Goal: Find contact information

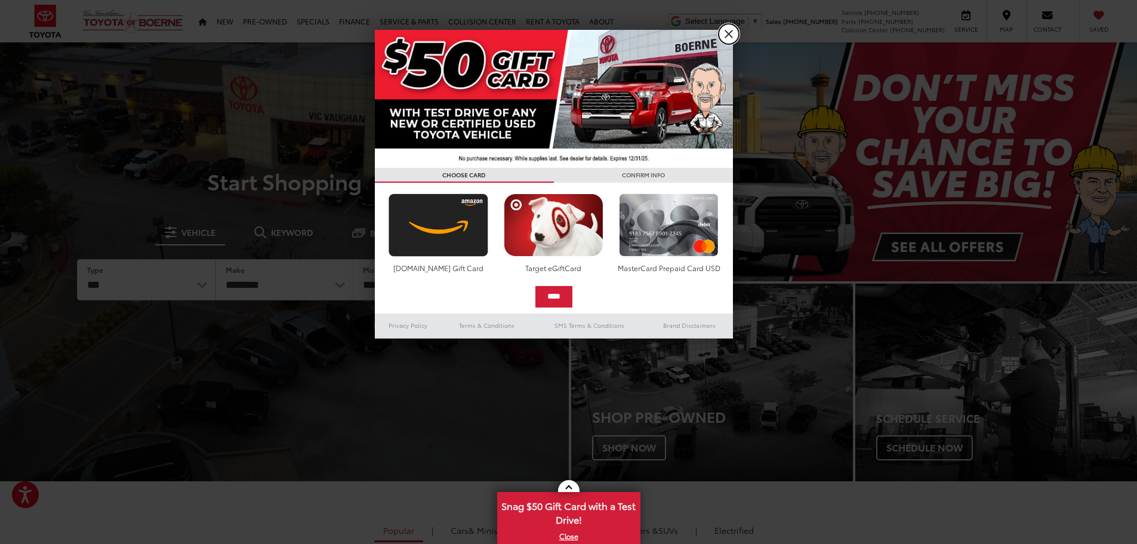
click at [728, 35] on link "X" at bounding box center [729, 34] width 20 height 20
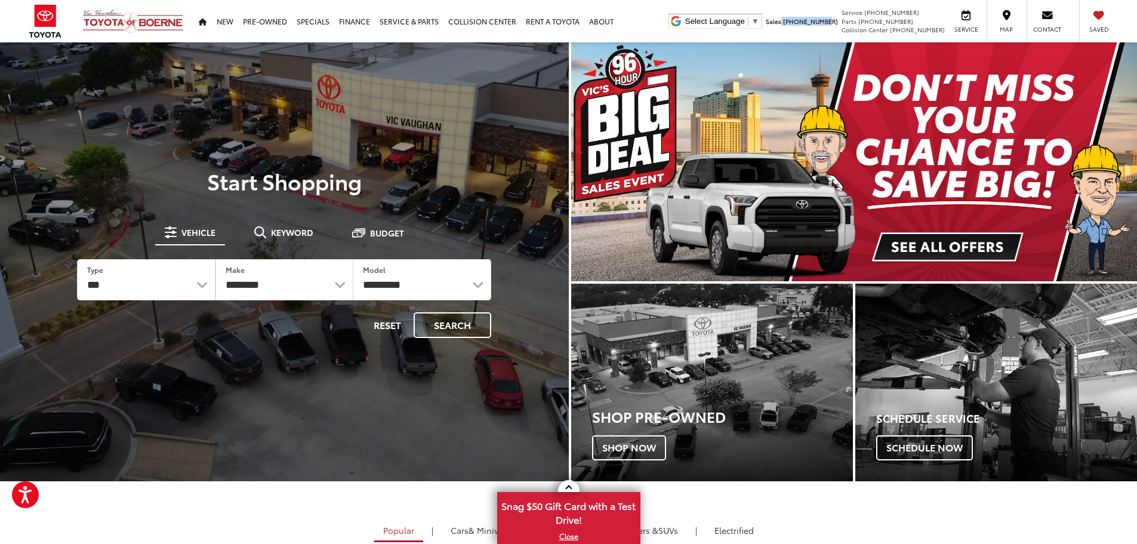
drag, startPoint x: 818, startPoint y: 23, endPoint x: 859, endPoint y: 21, distance: 41.2
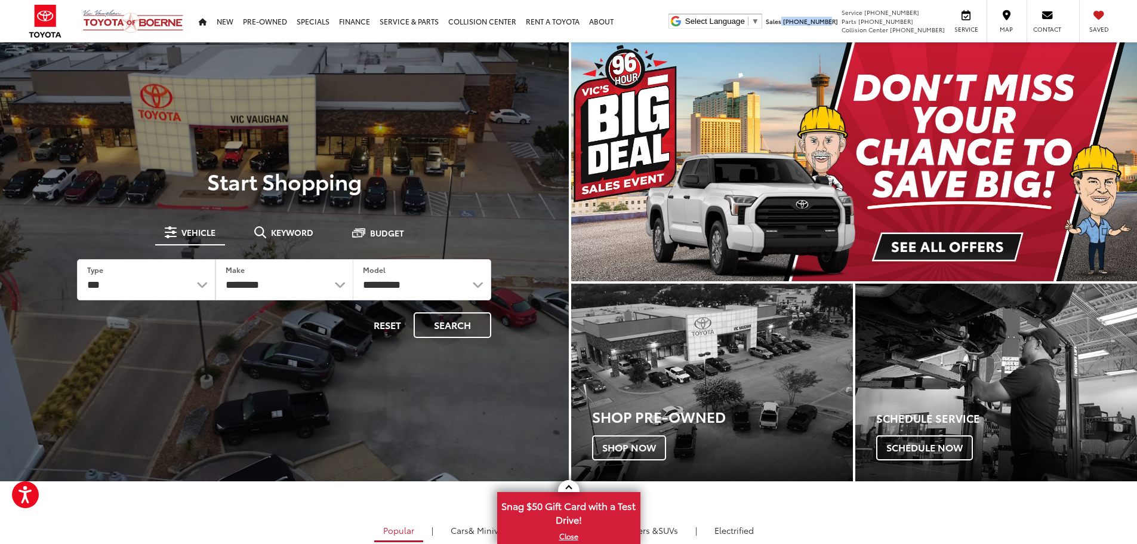
click at [859, 21] on ul "Select Language ​ ▼ Sales 210-764-3147 Service 210-764-3118 Parts 210-764-3012 …" at bounding box center [893, 21] width 451 height 42
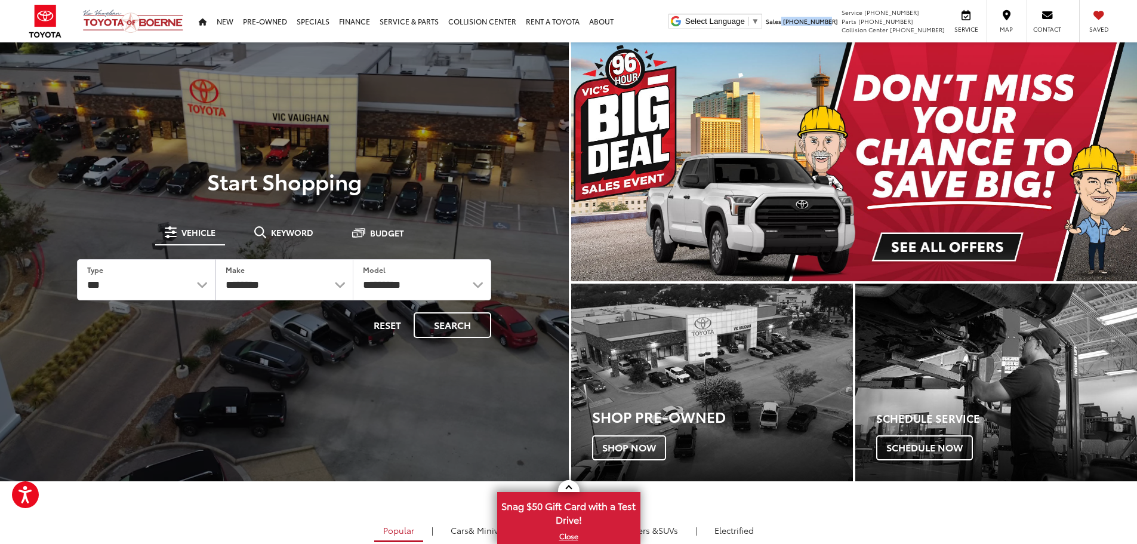
copy li "[PHONE_NUMBER]"
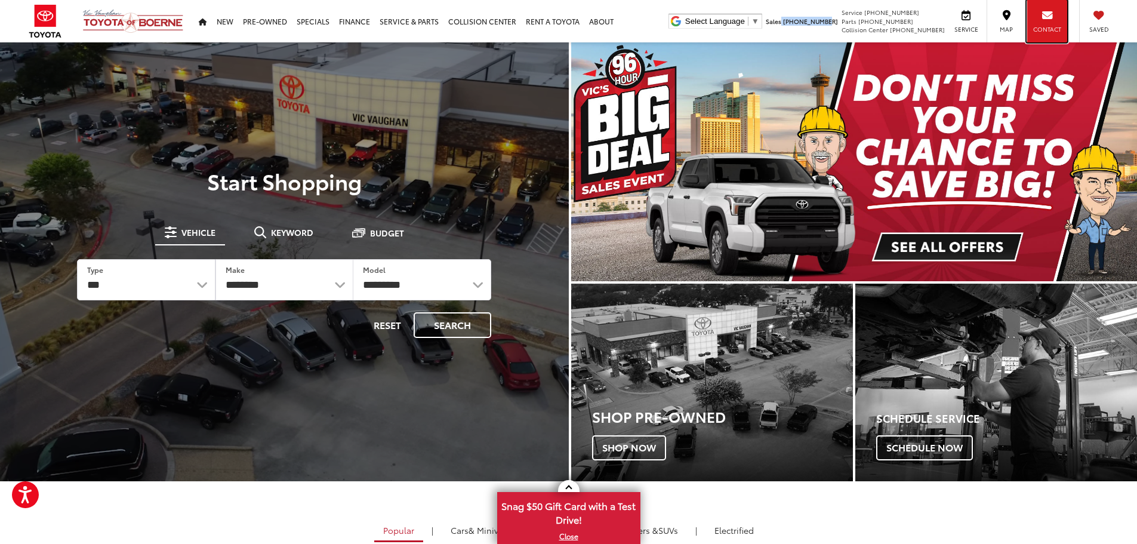
click at [1052, 13] on icon at bounding box center [1047, 15] width 11 height 8
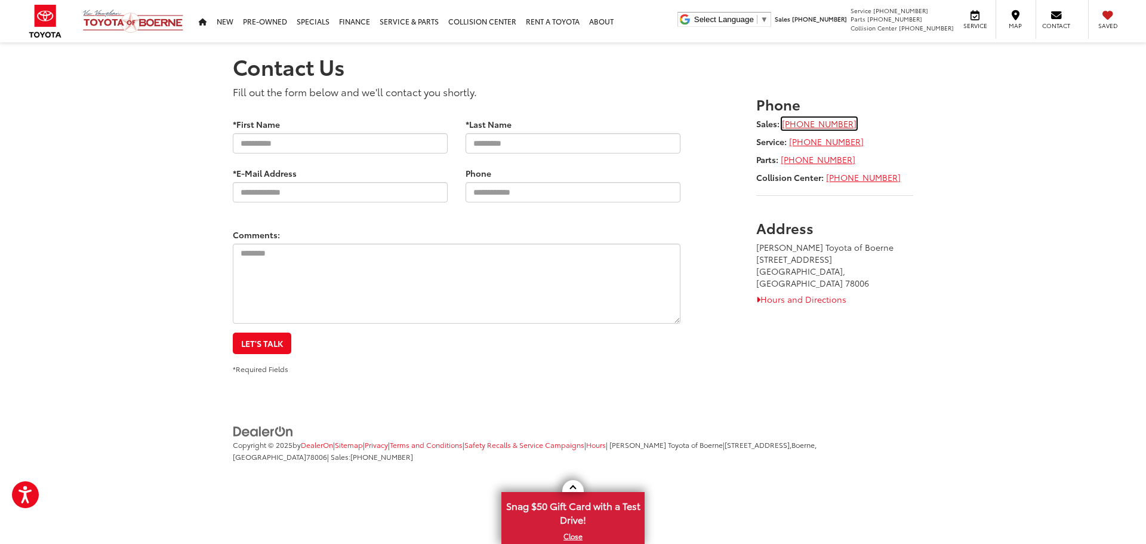
click at [818, 124] on link "[PHONE_NUMBER]" at bounding box center [819, 124] width 75 height 12
